Goal: Task Accomplishment & Management: Use online tool/utility

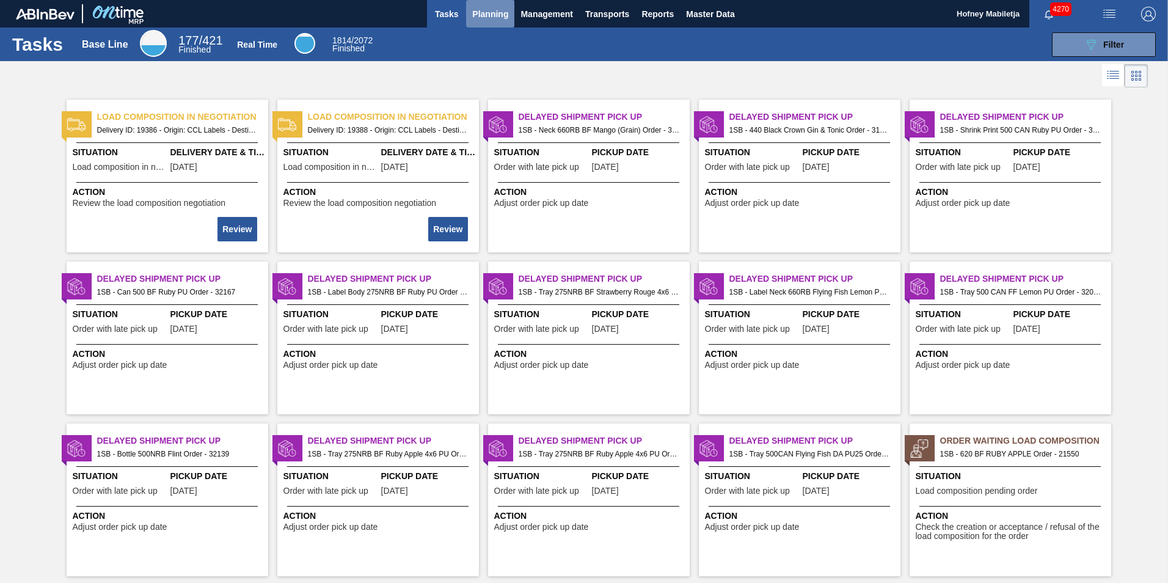
click at [487, 12] on span "Planning" at bounding box center [490, 14] width 36 height 15
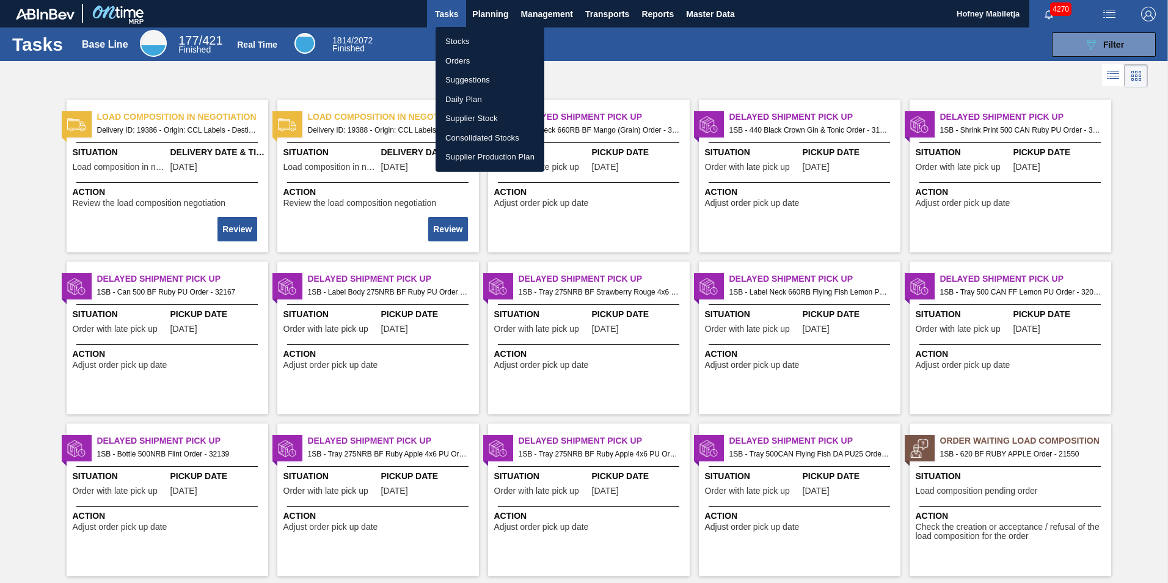
click at [458, 38] on li "Stocks" at bounding box center [490, 42] width 109 height 20
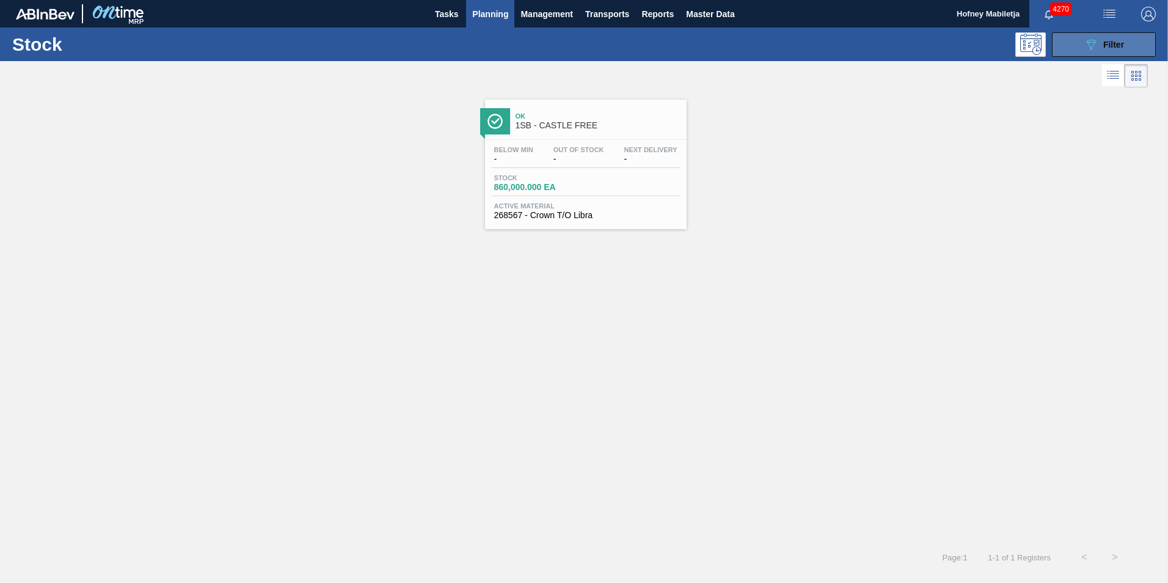
click at [1120, 44] on span "Filter" at bounding box center [1113, 45] width 21 height 10
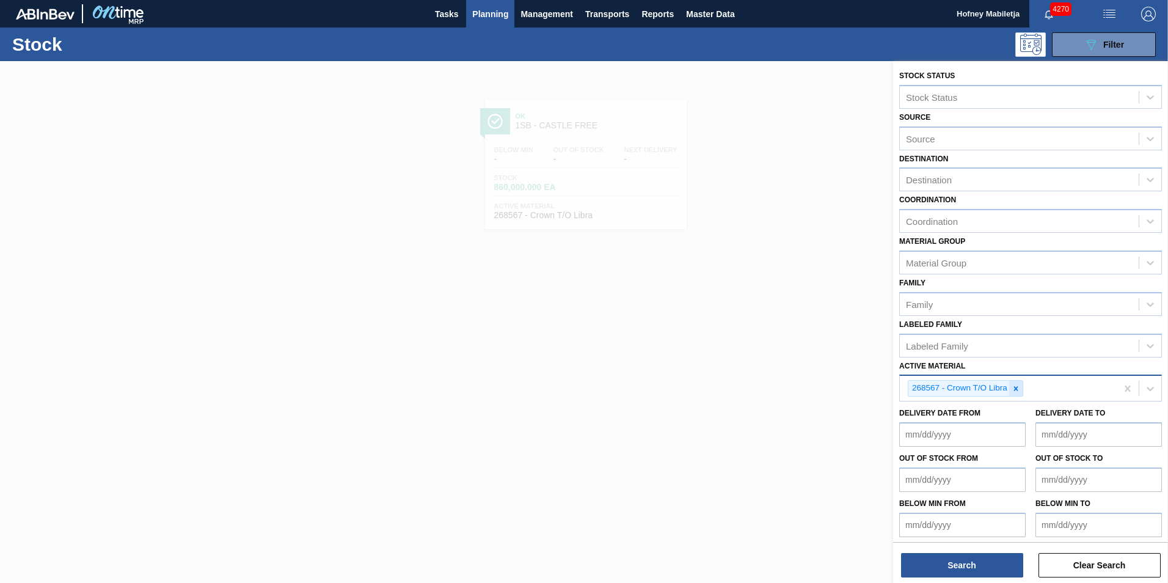
click at [1014, 389] on icon at bounding box center [1016, 388] width 9 height 9
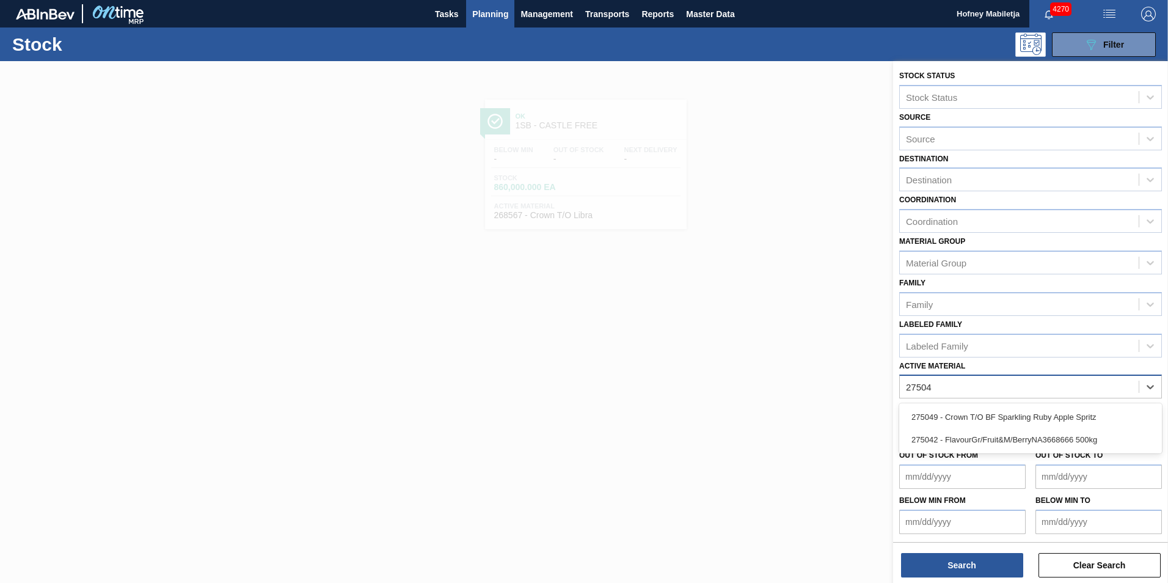
type Material "275049"
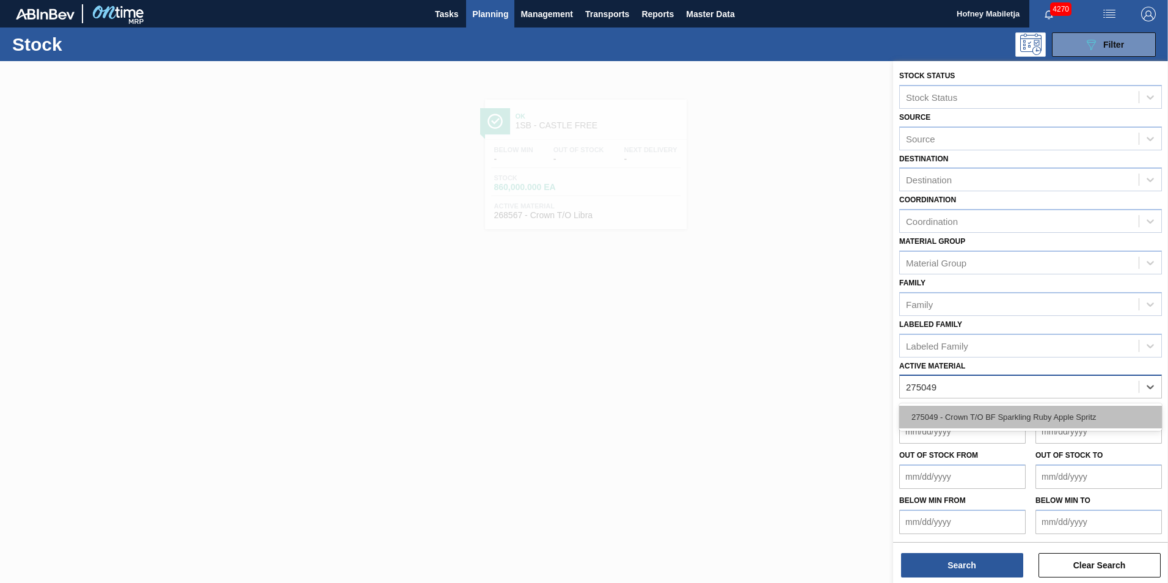
click at [1000, 414] on div "275049 - Crown T/O BF Sparkling Ruby Apple Spritz" at bounding box center [1030, 417] width 263 height 23
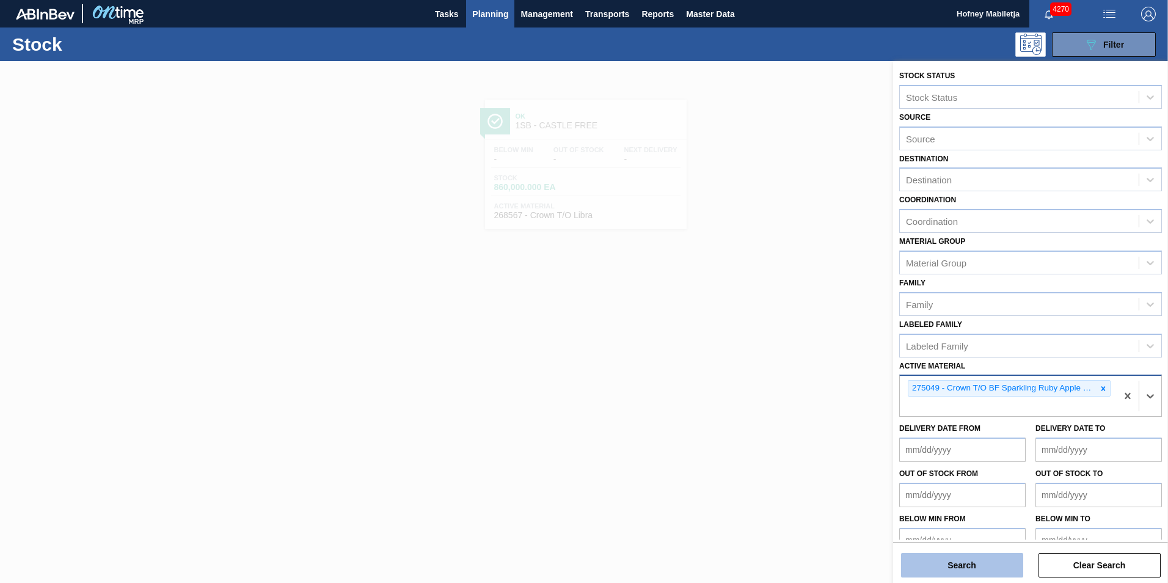
click at [960, 562] on button "Search" at bounding box center [962, 565] width 122 height 24
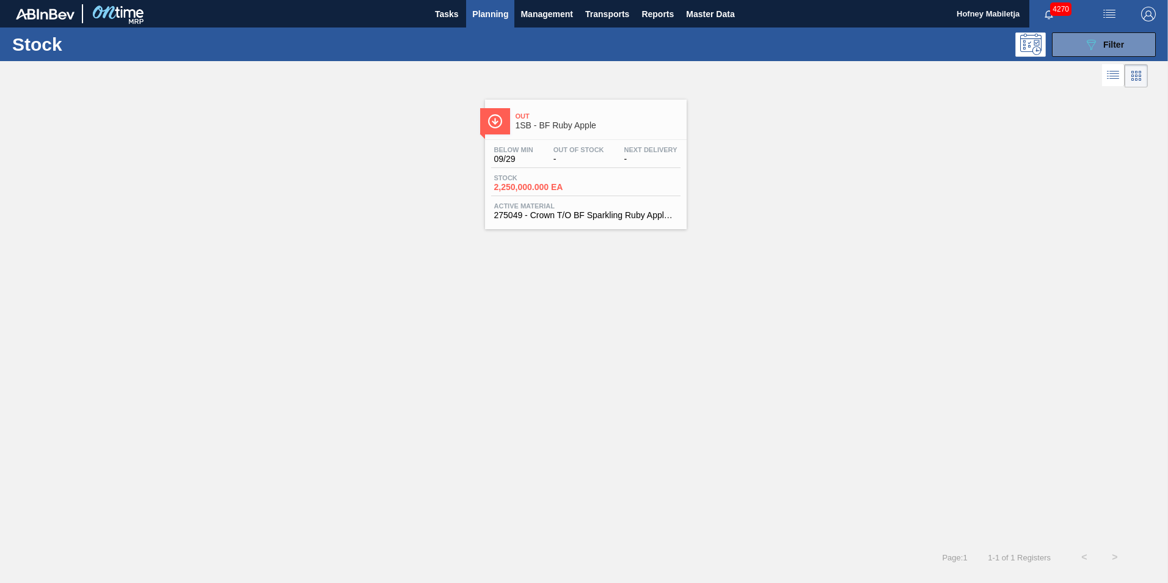
click at [568, 174] on span "Stock" at bounding box center [537, 177] width 86 height 7
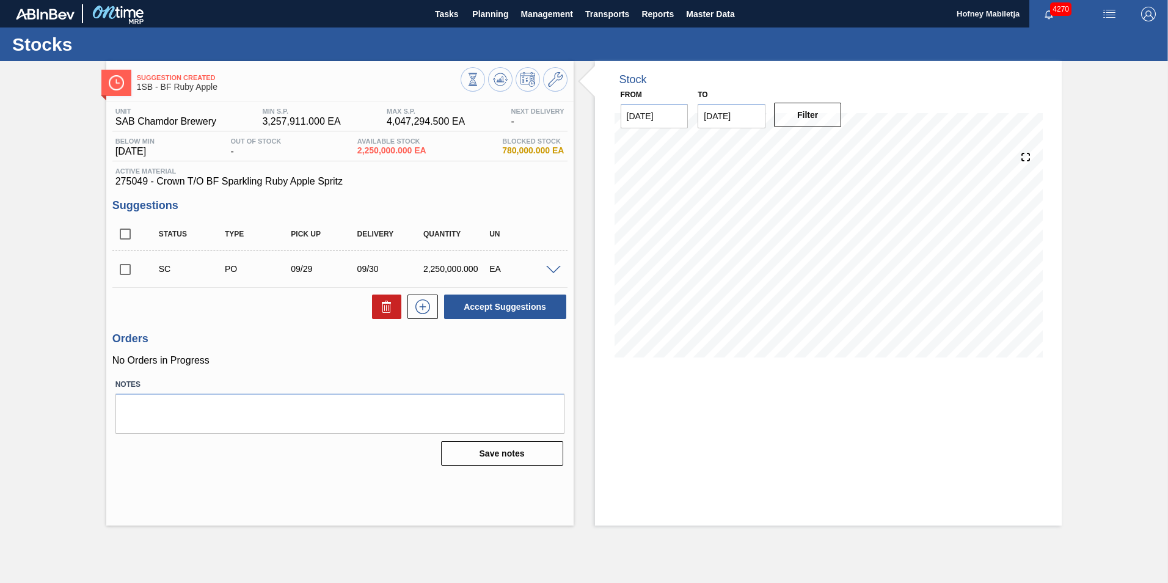
click at [126, 268] on input "checkbox" at bounding box center [125, 270] width 26 height 26
click at [498, 304] on button "Accept Suggestions" at bounding box center [505, 306] width 122 height 24
checkbox input "false"
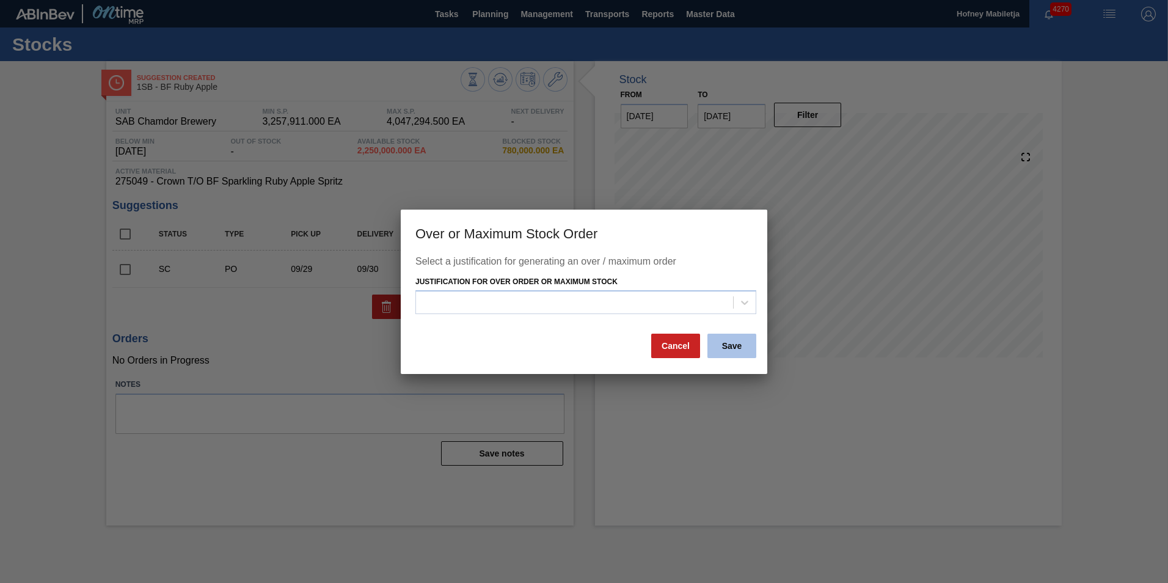
click at [726, 345] on button "Save" at bounding box center [731, 346] width 49 height 24
click at [744, 299] on icon at bounding box center [745, 302] width 12 height 12
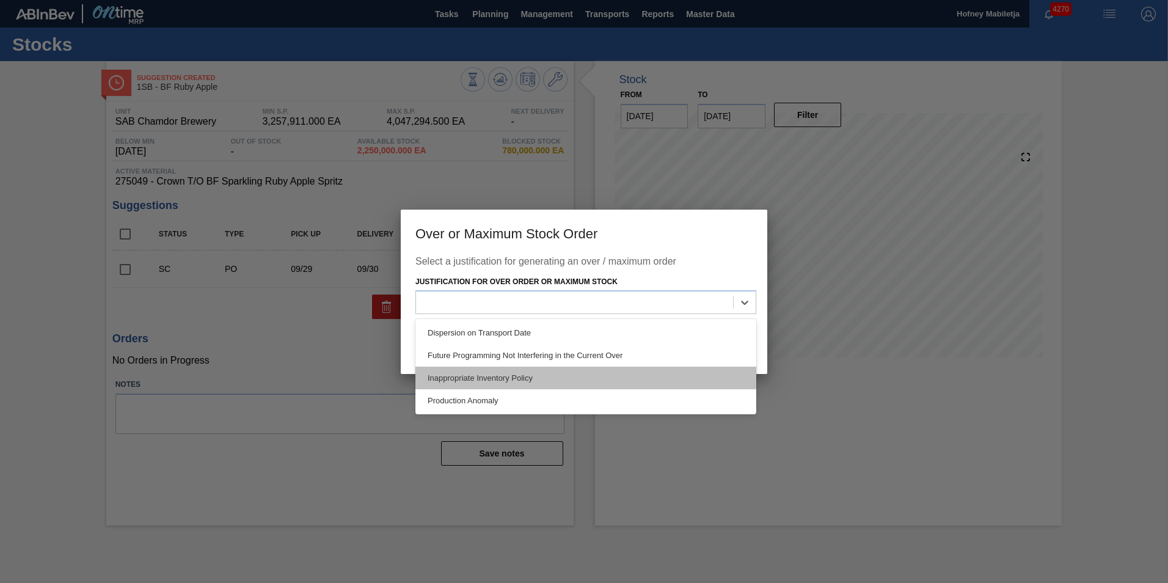
click at [486, 376] on div "Inappropriate Inventory Policy" at bounding box center [585, 378] width 341 height 23
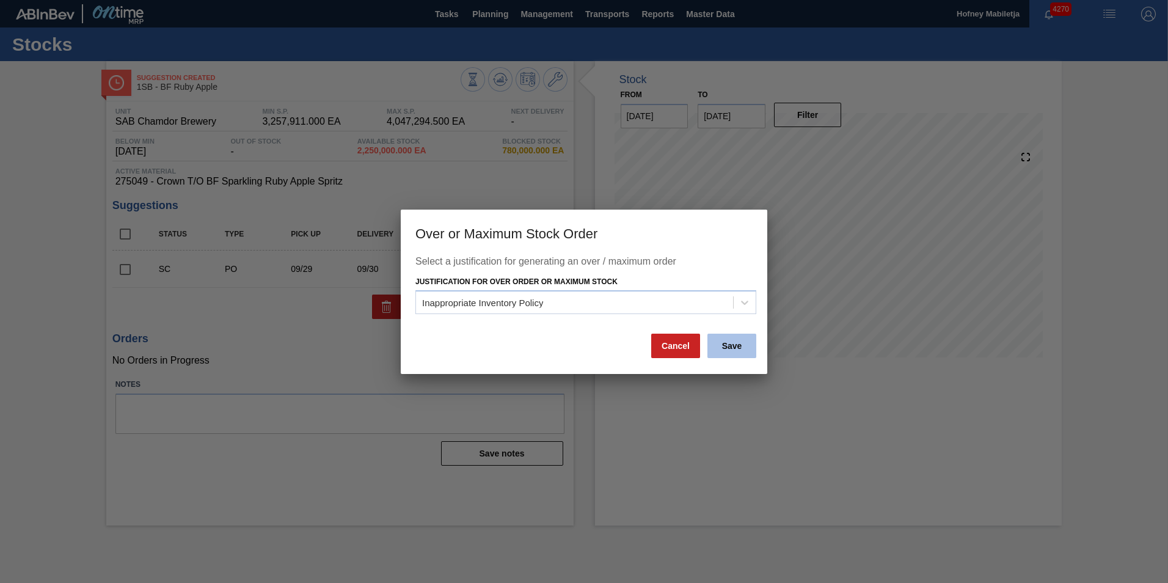
click at [736, 345] on button "Save" at bounding box center [731, 346] width 49 height 24
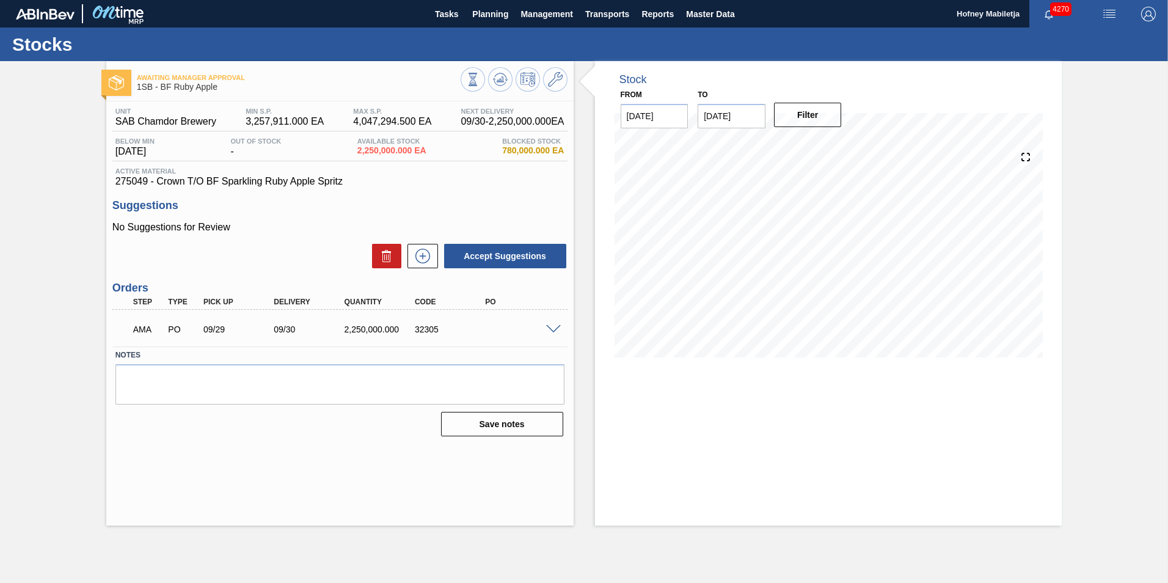
click at [553, 329] on span at bounding box center [553, 329] width 15 height 9
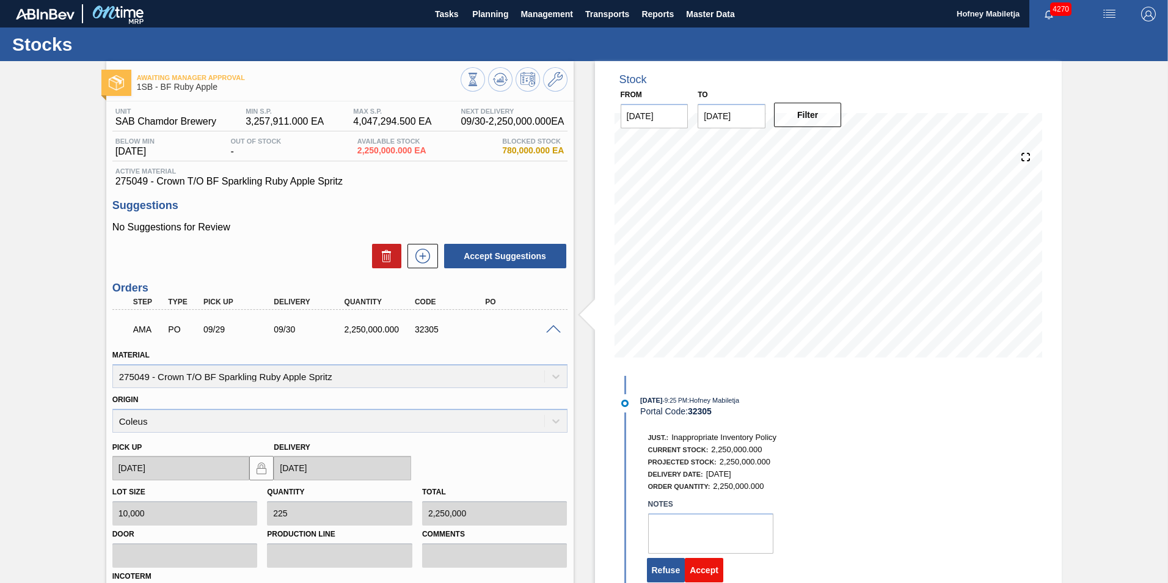
click at [703, 567] on button "Accept" at bounding box center [704, 570] width 38 height 24
